Goal: Information Seeking & Learning: Learn about a topic

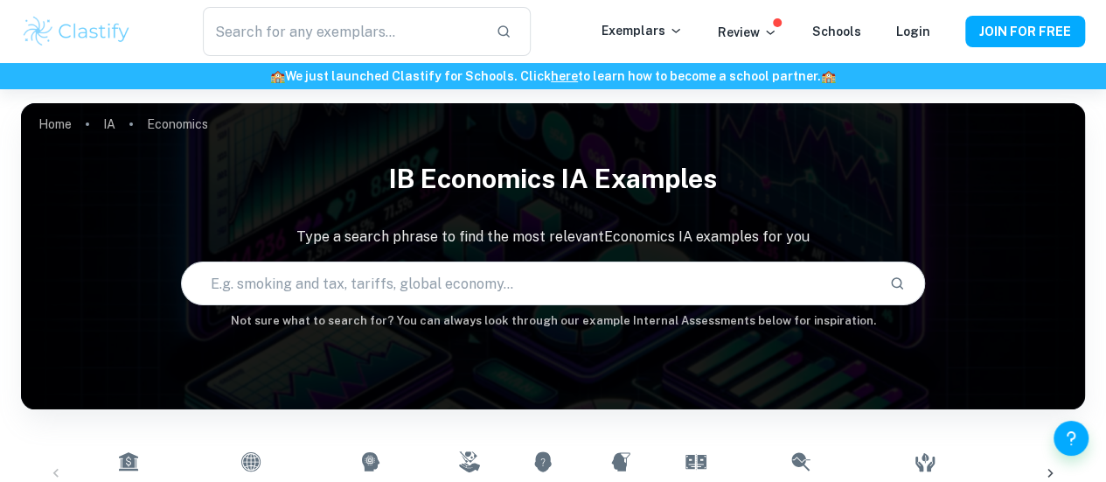
scroll to position [35, 0]
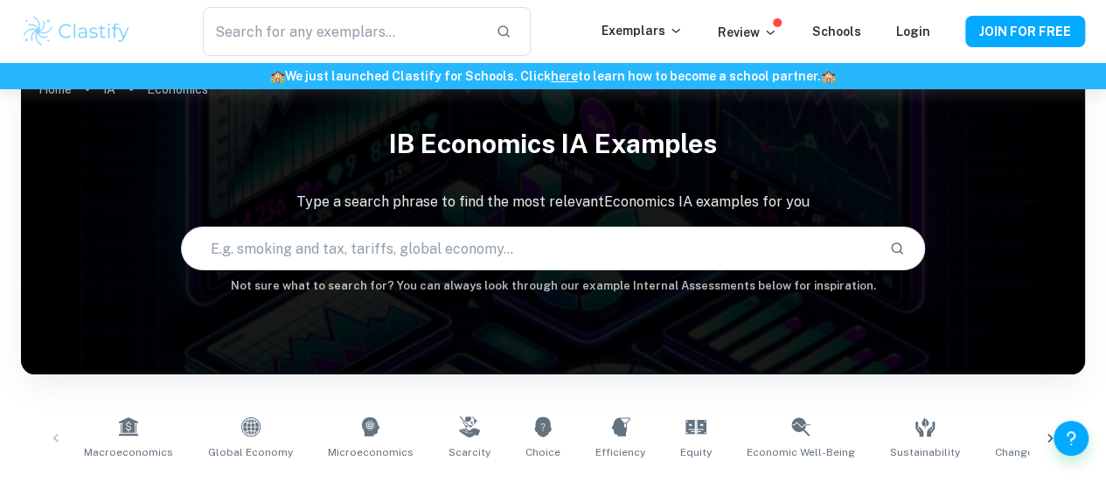
click at [491, 268] on input "text" at bounding box center [529, 248] width 694 height 49
type input "T"
type input "intervention"
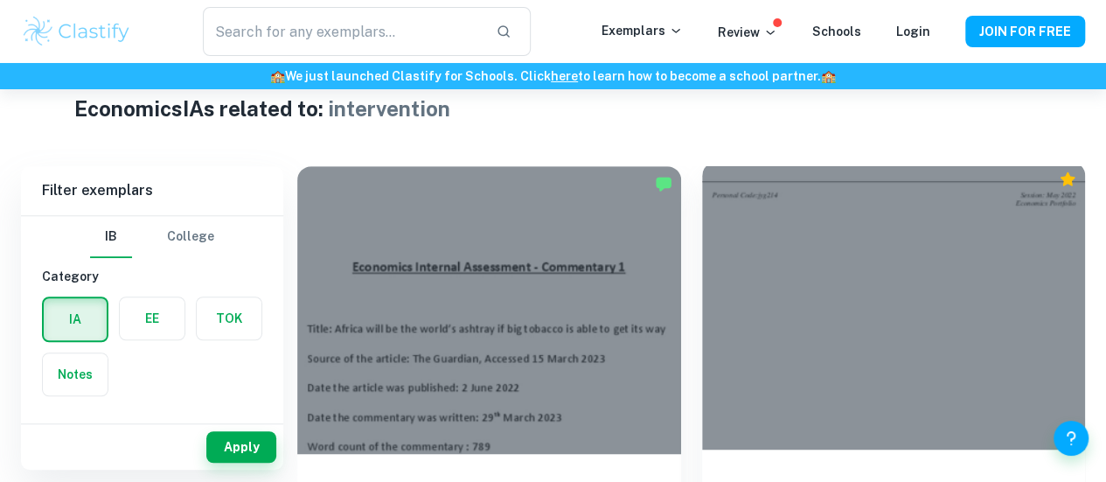
scroll to position [455, 0]
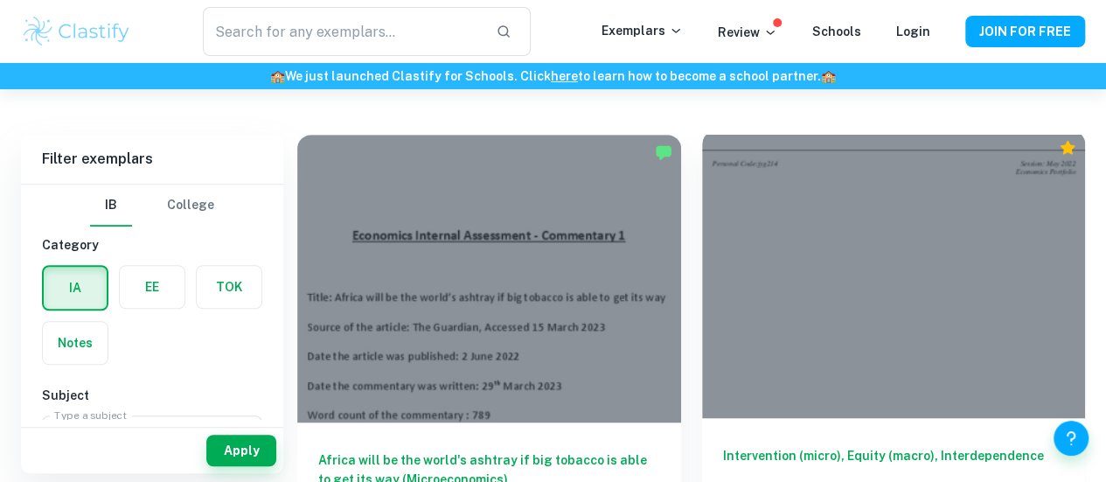
click at [776, 206] on div at bounding box center [894, 274] width 384 height 288
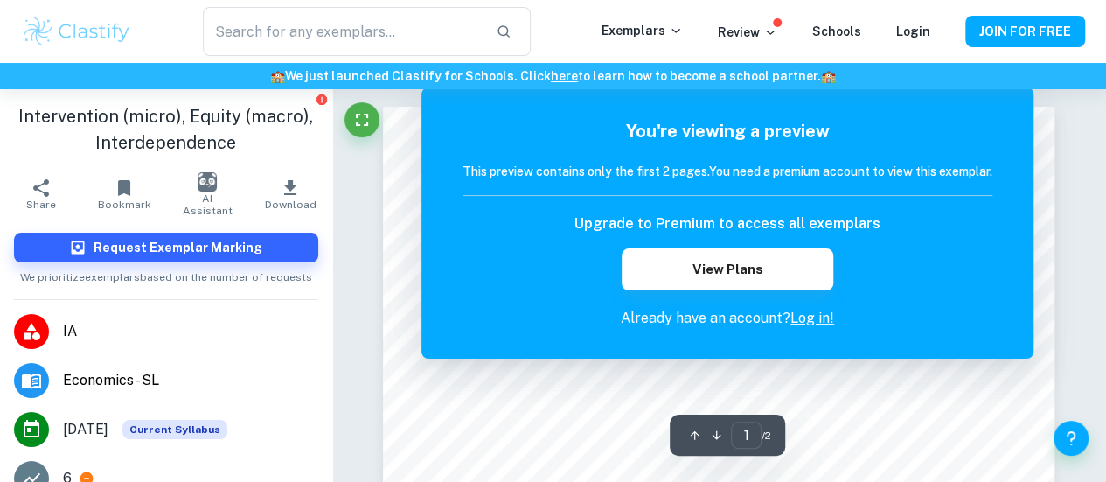
click at [1011, 92] on div "You're viewing a preview This preview contains only the first 2 pages. You need…" at bounding box center [728, 222] width 612 height 271
click at [1021, 94] on div "You're viewing a preview This preview contains only the first 2 pages. You need…" at bounding box center [728, 222] width 612 height 271
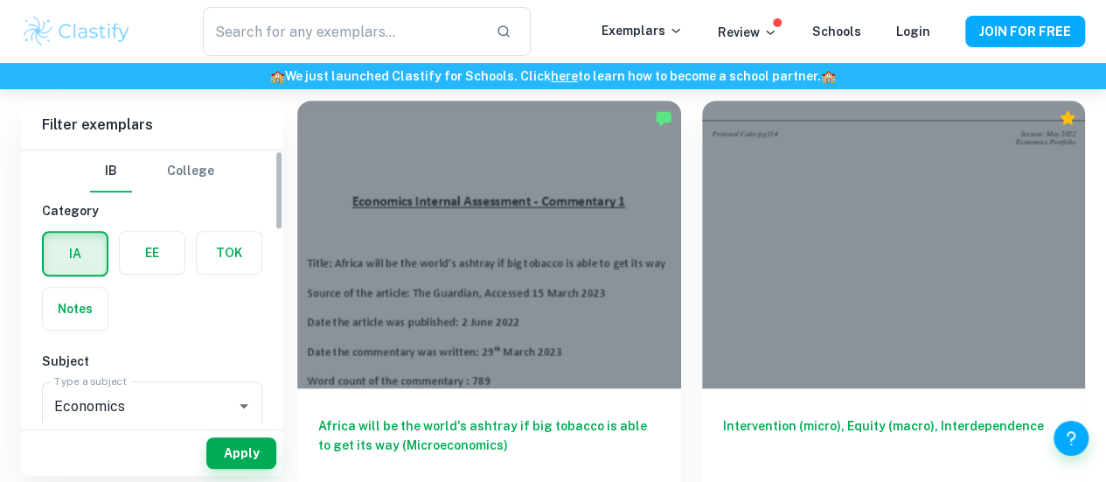
scroll to position [560, 0]
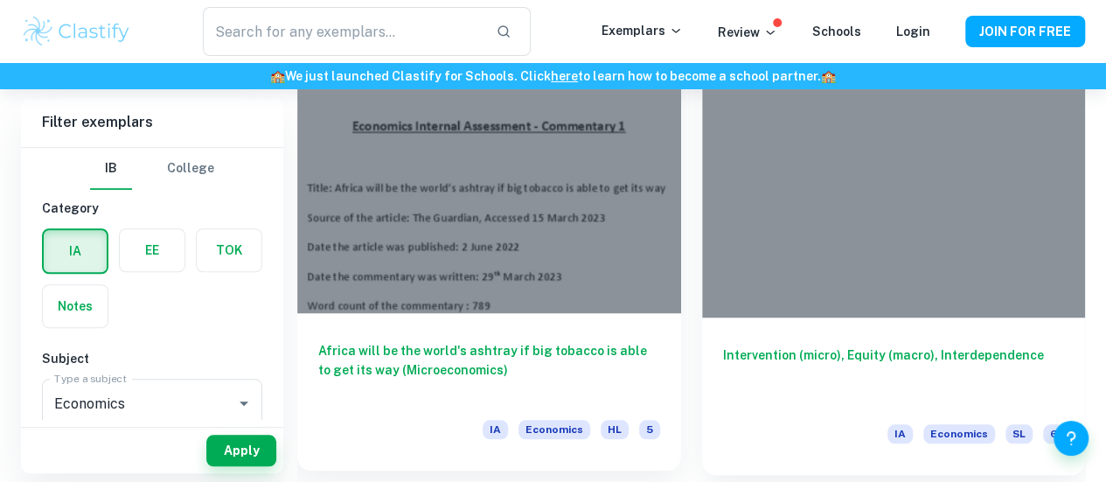
click at [402, 200] on div at bounding box center [489, 169] width 384 height 288
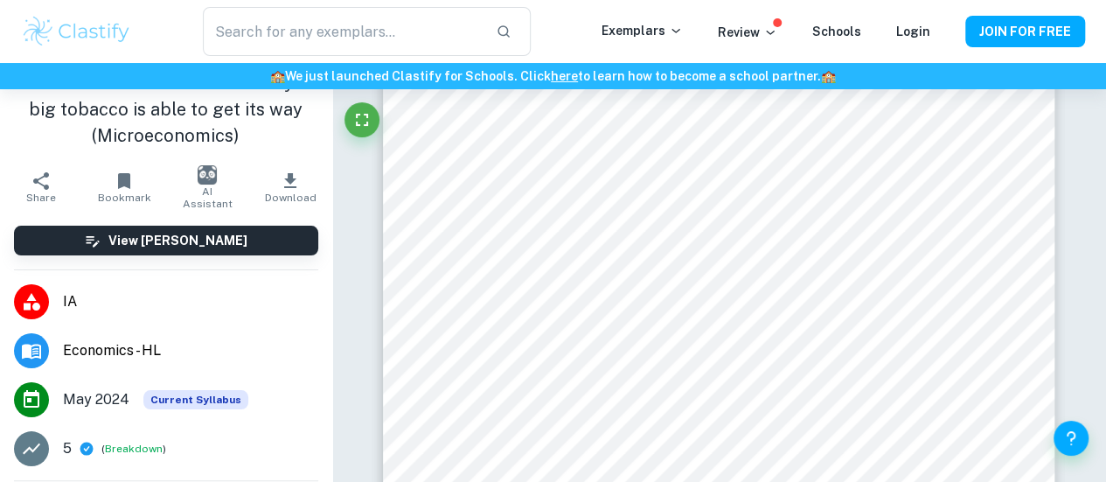
scroll to position [35, 0]
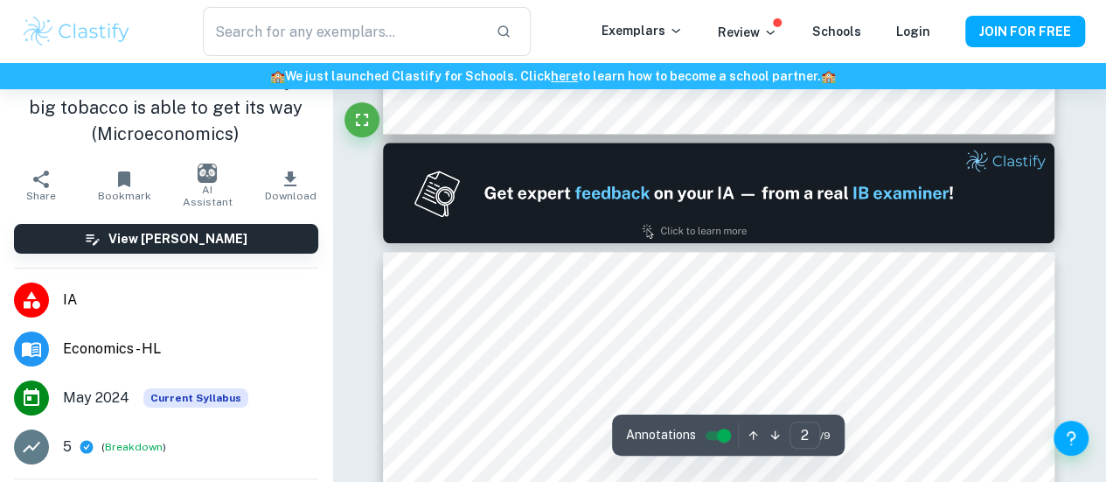
type input "1"
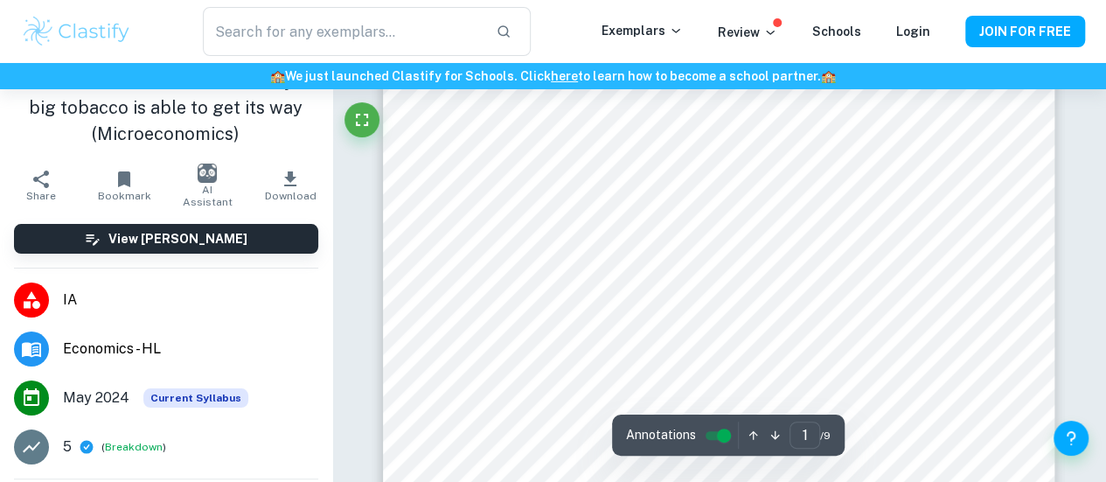
scroll to position [175, 0]
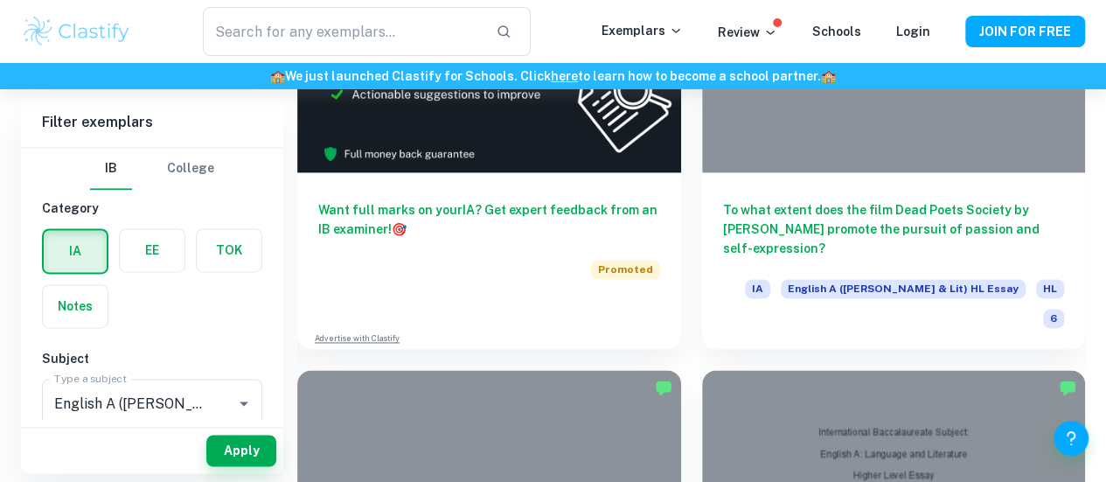
scroll to position [1189, 0]
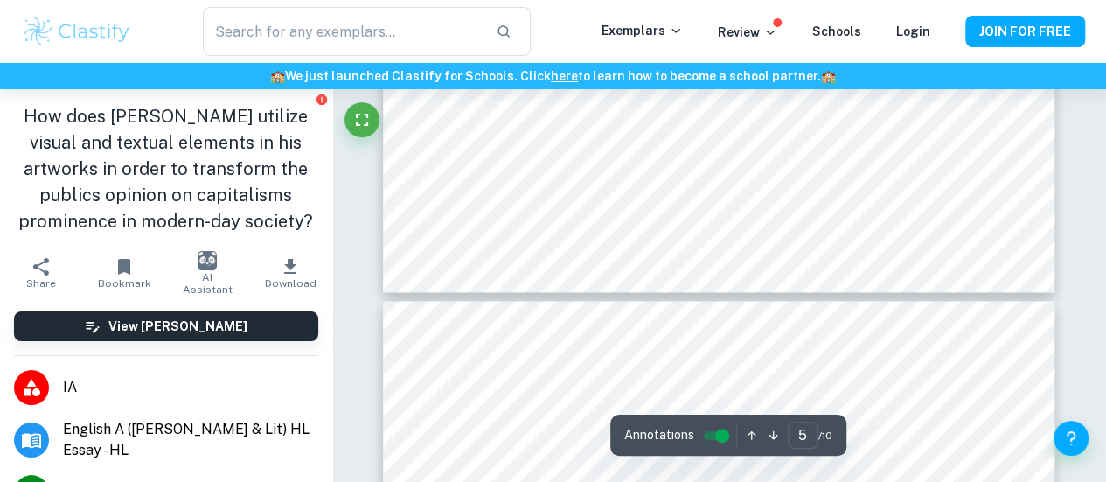
scroll to position [4362, 0]
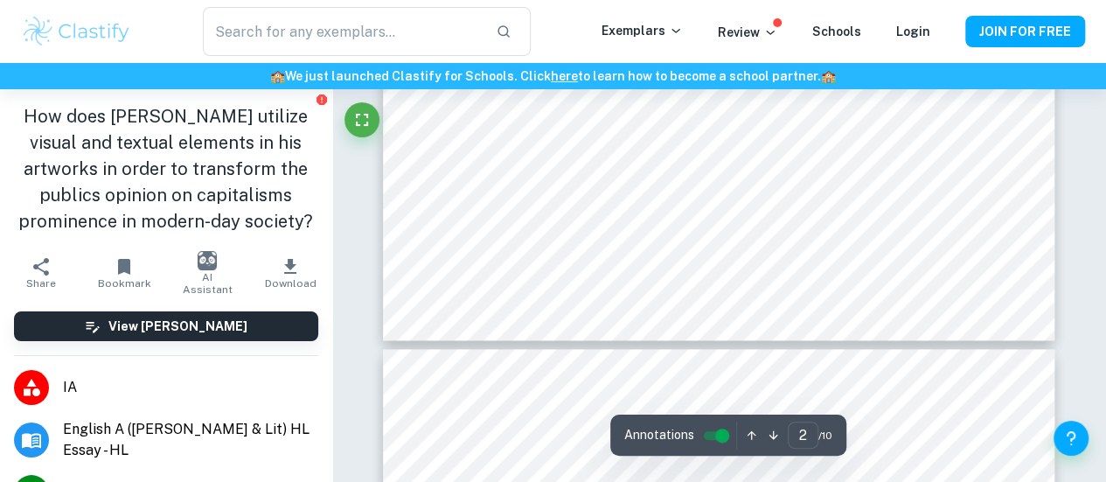
type input "1"
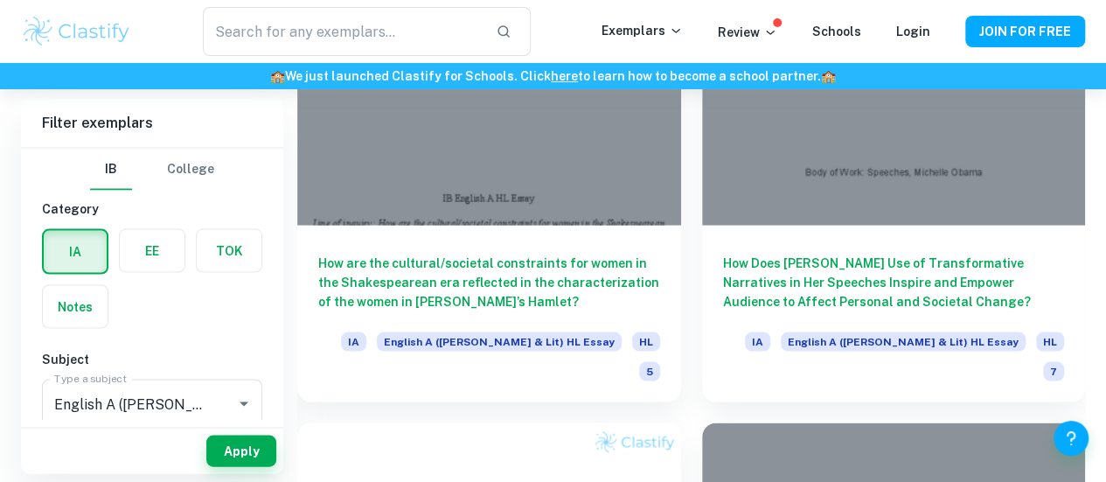
scroll to position [1658, 0]
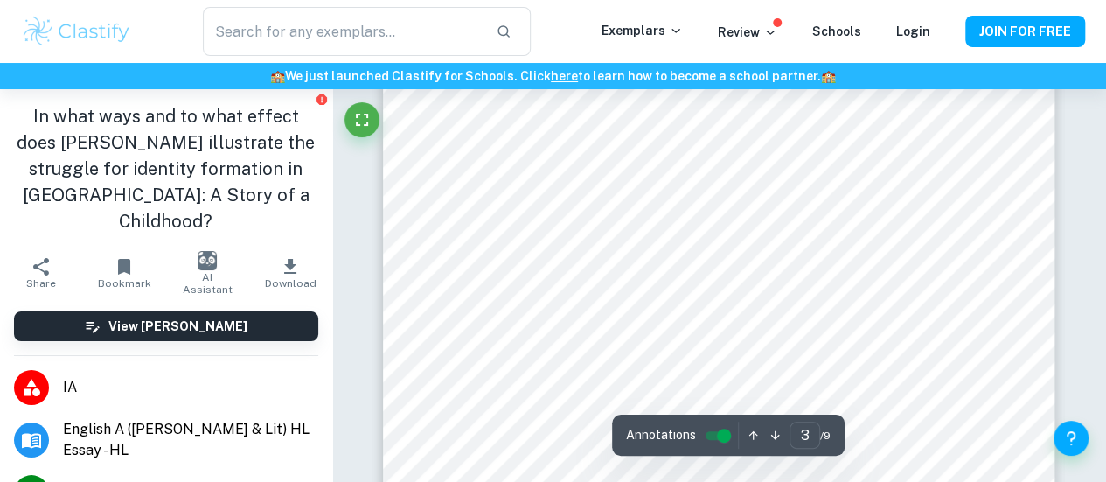
scroll to position [2004, 0]
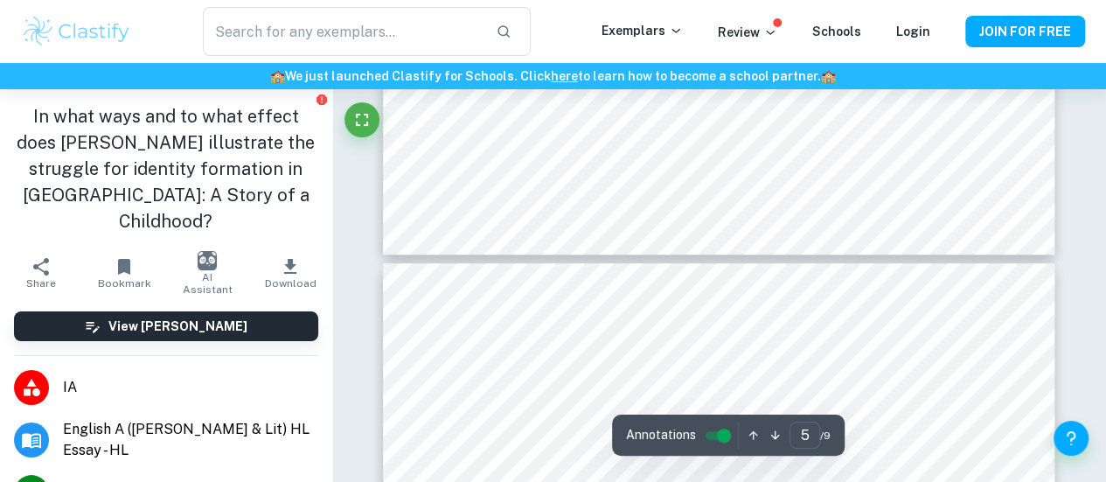
type input "4"
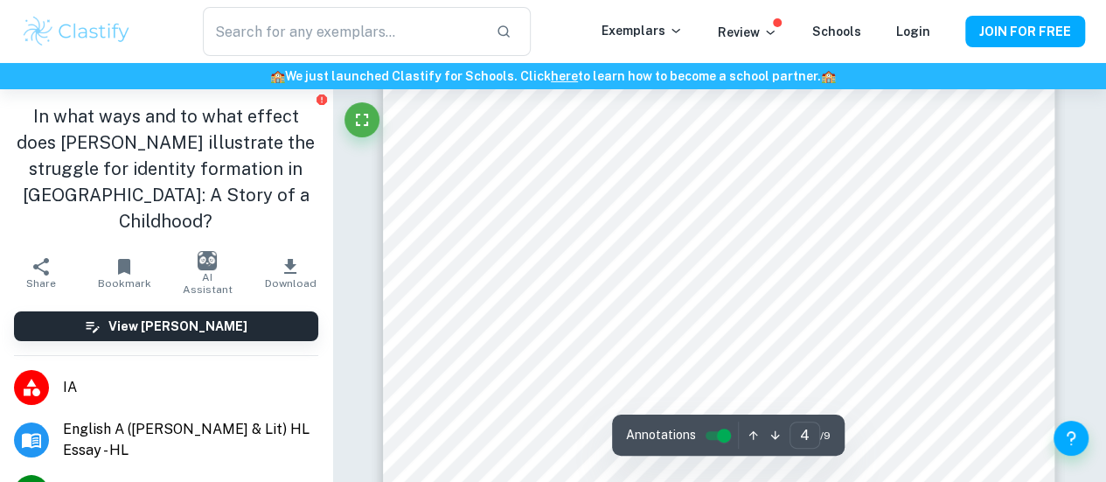
scroll to position [2994, 0]
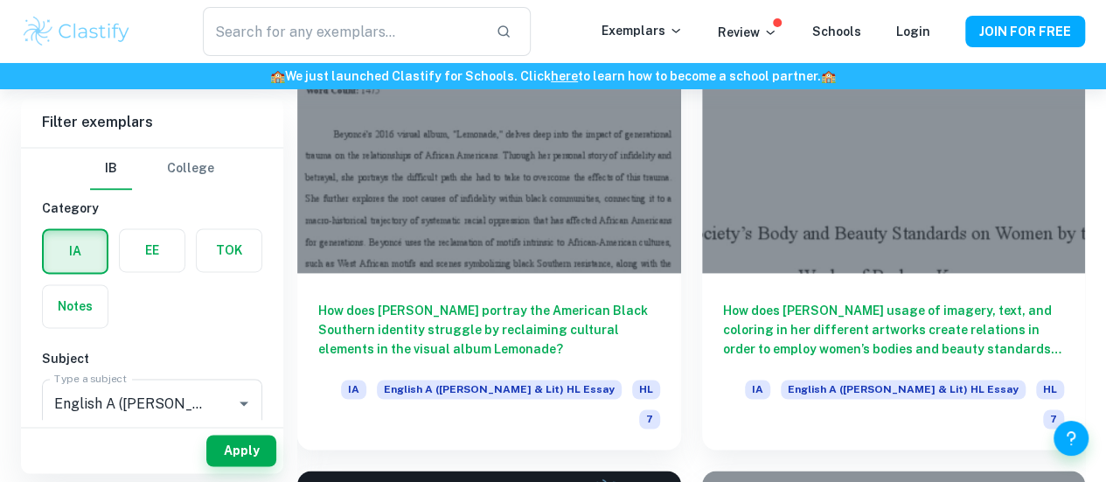
scroll to position [4421, 0]
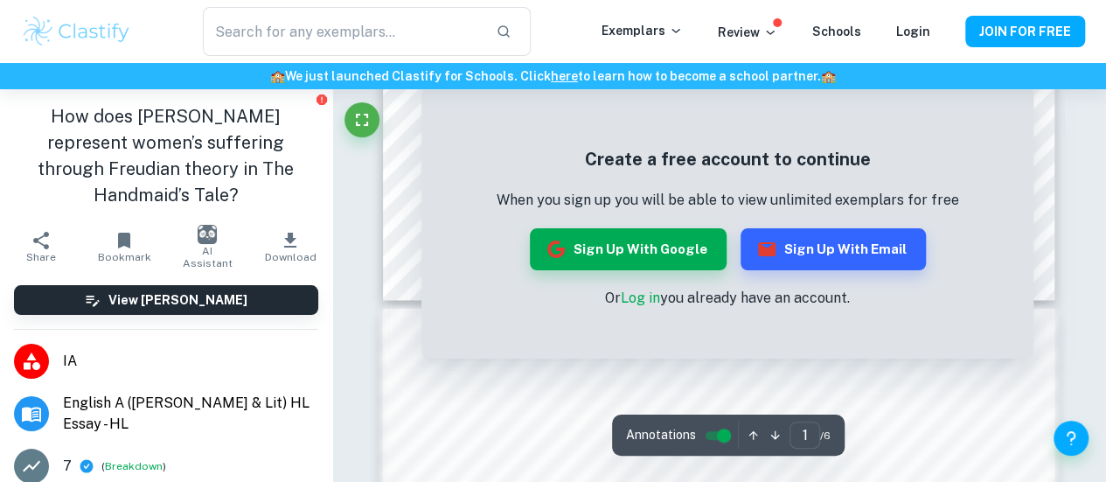
scroll to position [700, 0]
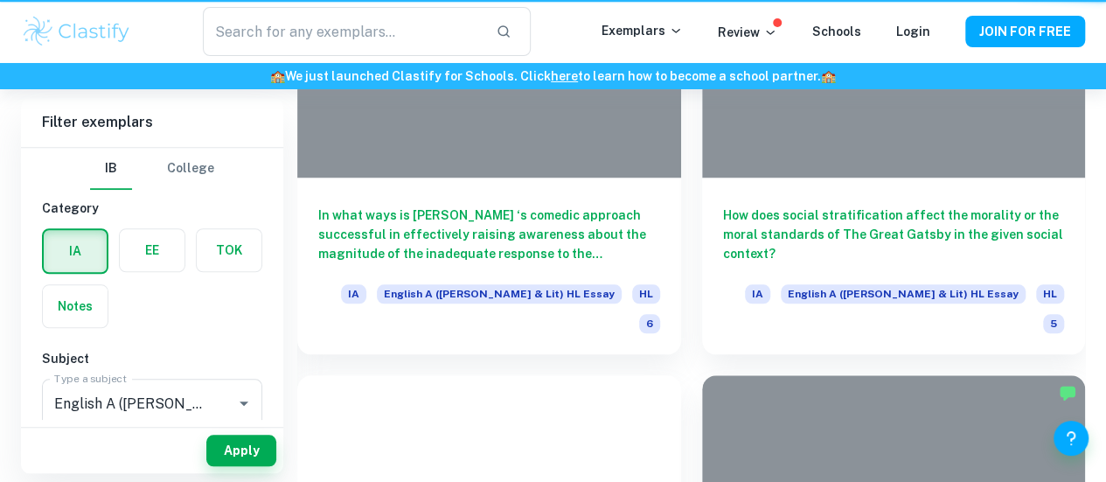
scroll to position [4421, 0]
